Goal: Communication & Community: Ask a question

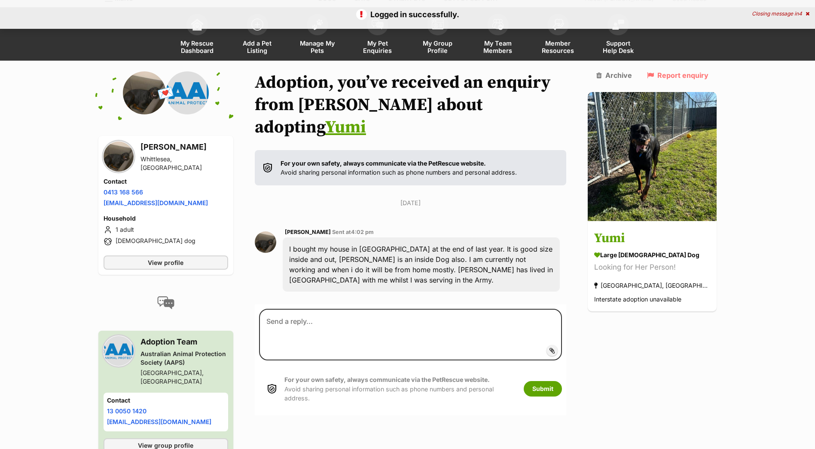
scroll to position [49, 0]
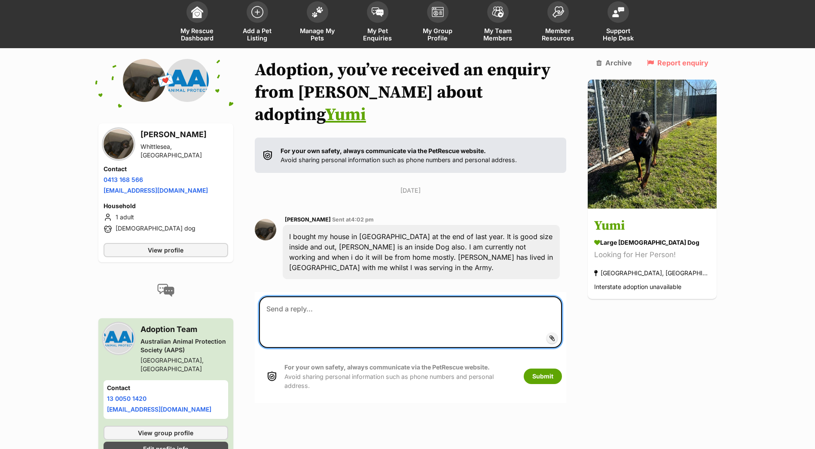
click at [377, 311] on textarea at bounding box center [410, 322] width 303 height 52
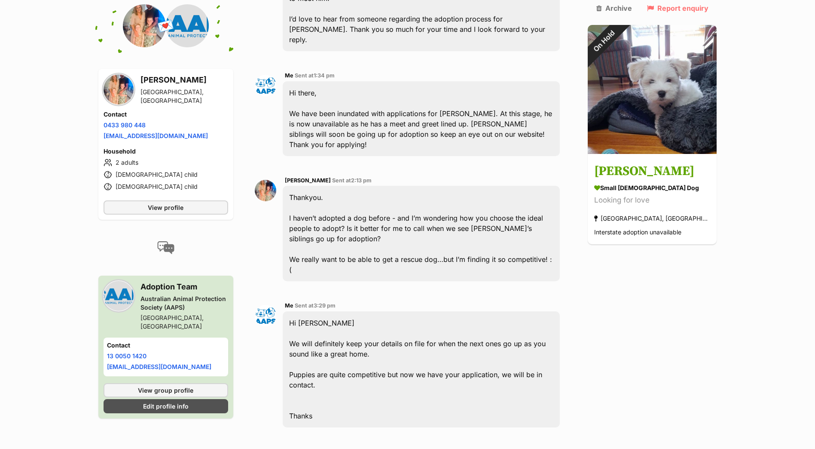
scroll to position [592, 0]
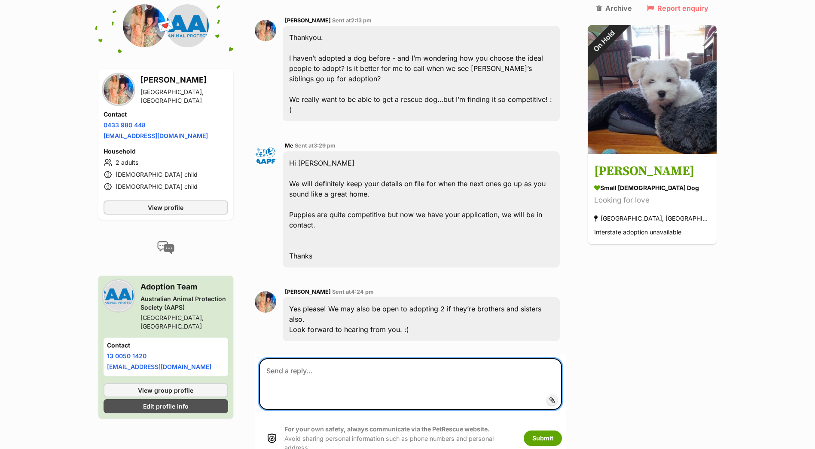
click at [395, 358] on textarea at bounding box center [410, 384] width 303 height 52
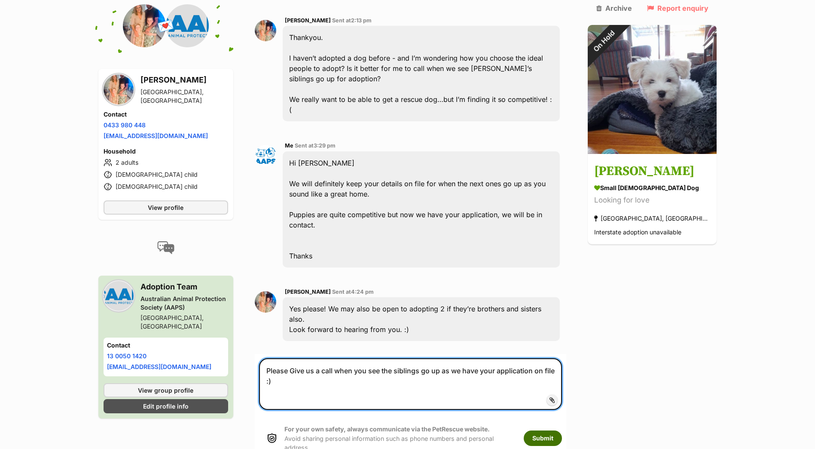
type textarea "Please Give us a call when you see the siblings go up as we have your applicati…"
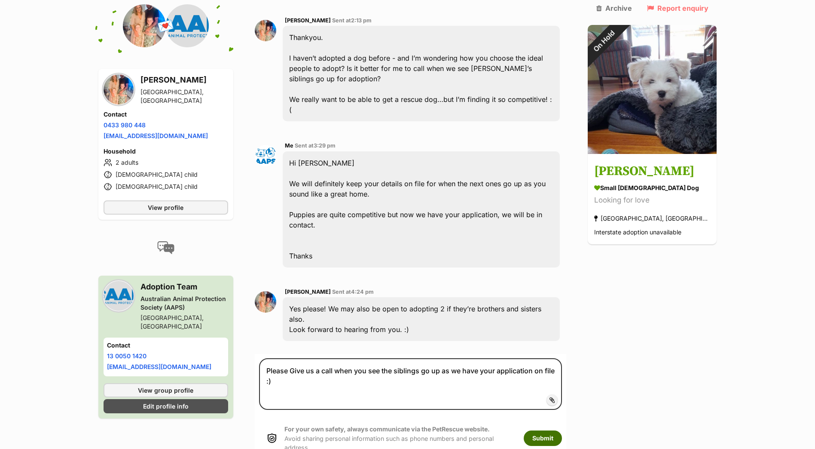
click at [562, 430] on button "Submit" at bounding box center [543, 437] width 38 height 15
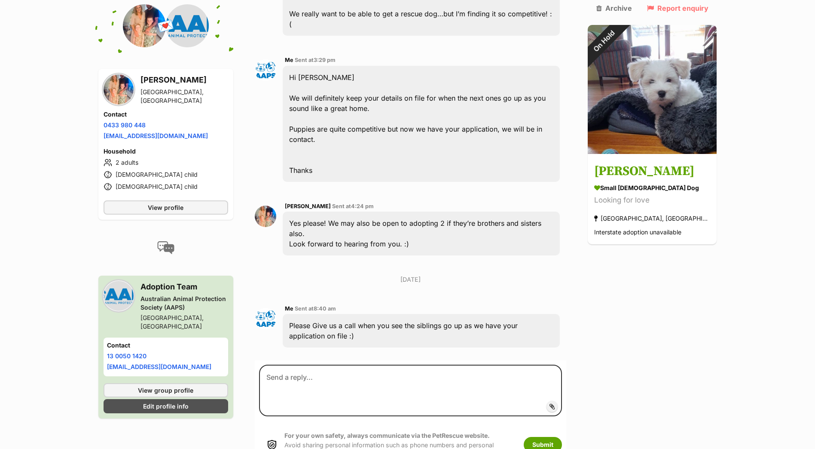
scroll to position [684, 0]
